Goal: Information Seeking & Learning: Learn about a topic

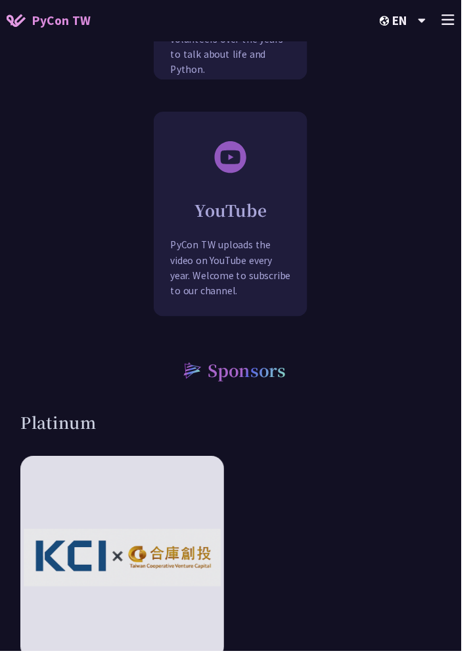
scroll to position [2241, 0]
click at [235, 243] on div "YouTube PyCon TW uploads the video on YouTube every year. Welcome to subscribe …" at bounding box center [236, 252] width 156 height 149
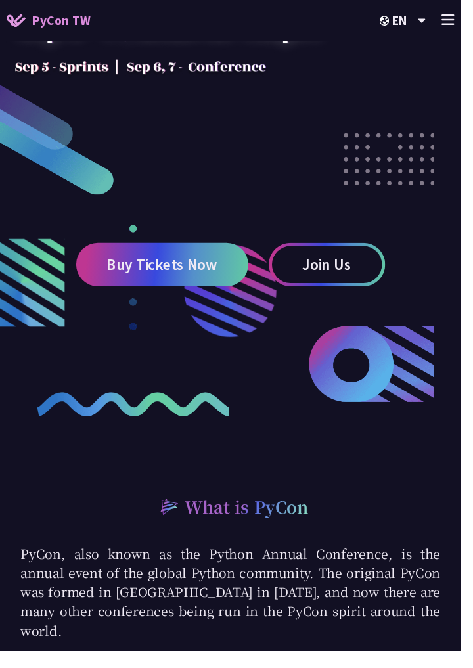
scroll to position [0, 0]
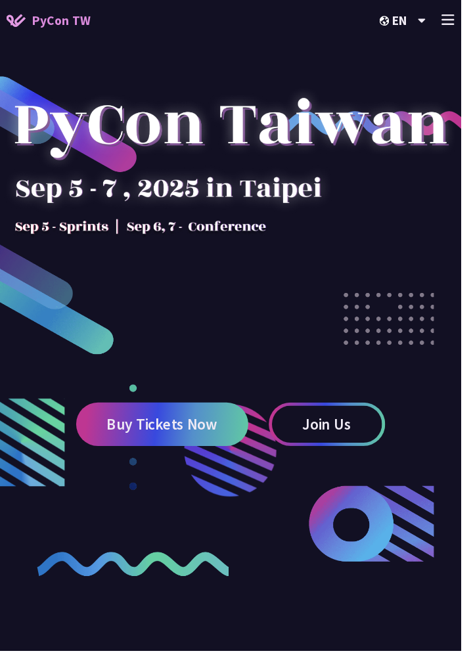
click at [466, 16] on line at bounding box center [460, 16] width 12 height 0
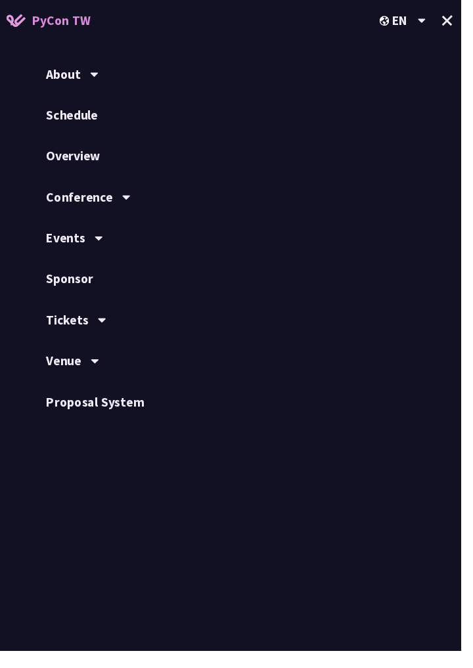
click at [79, 118] on link "Schedule" at bounding box center [236, 118] width 473 height 42
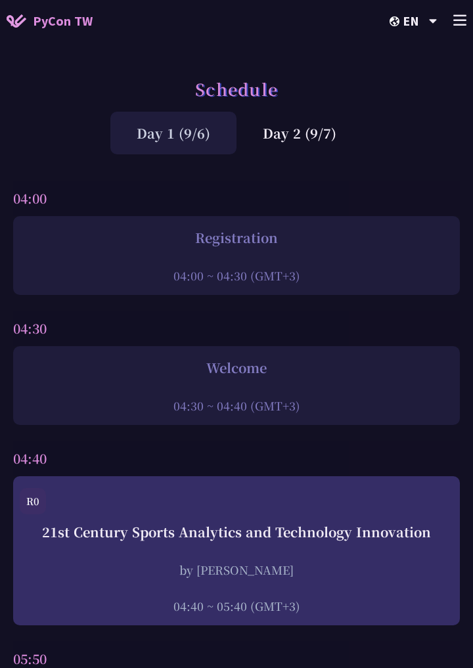
click at [316, 127] on div "Day 2 (9/7)" at bounding box center [300, 133] width 126 height 43
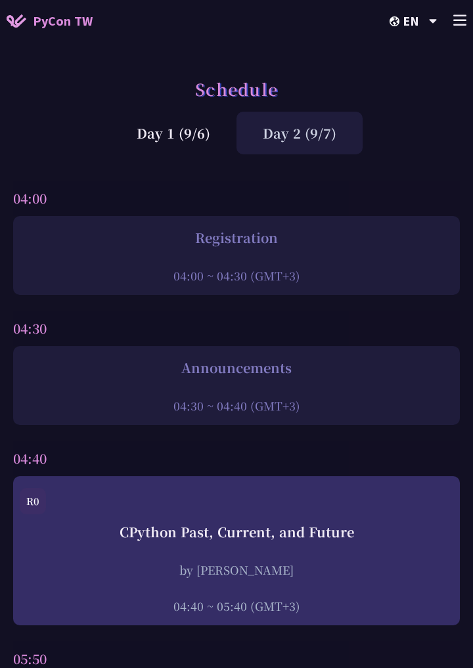
click at [457, 19] on icon at bounding box center [459, 19] width 13 height 11
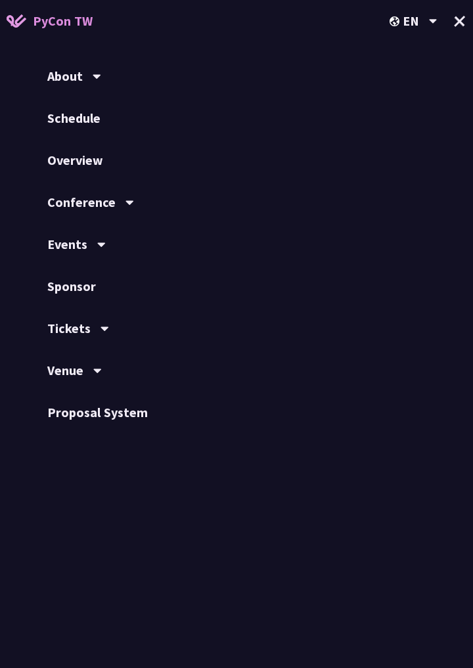
click at [128, 209] on div "Conference" at bounding box center [236, 202] width 473 height 42
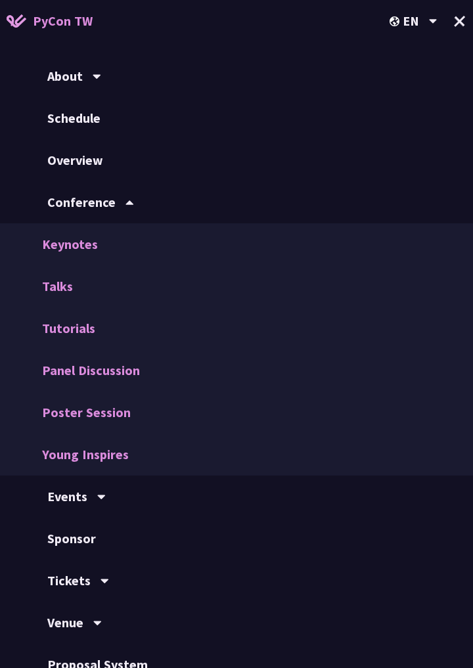
click at [166, 291] on link "Talks" at bounding box center [236, 287] width 473 height 42
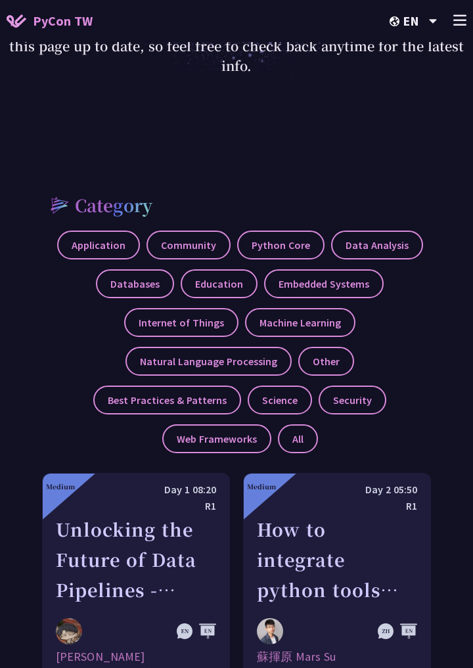
scroll to position [326, 0]
